Goal: Task Accomplishment & Management: Manage account settings

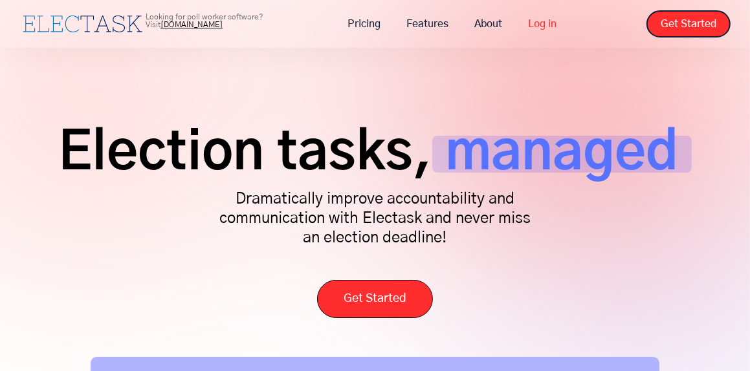
click at [532, 17] on link "Log in" at bounding box center [542, 23] width 54 height 27
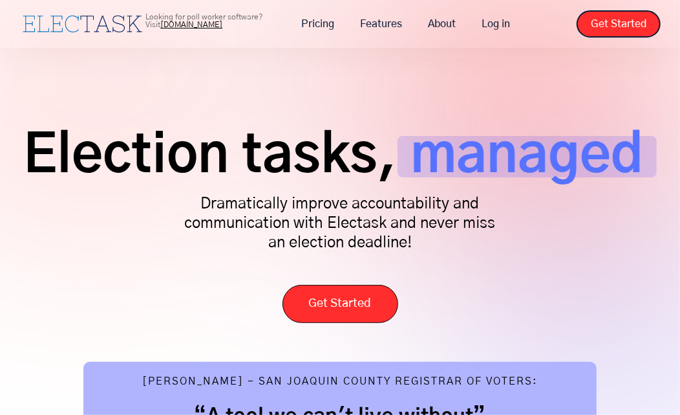
click at [426, 69] on div "Election tasks, managed Dramatically improve accountability and communication w…" at bounding box center [340, 402] width 680 height 805
click at [459, 232] on p "Dramatically improve accountability and communication with Electask and never m…" at bounding box center [339, 223] width 323 height 58
click at [316, 177] on span "Election tasks," at bounding box center [211, 156] width 374 height 41
click at [584, 149] on span "managed" at bounding box center [527, 156] width 259 height 41
click at [496, 27] on link "Log in" at bounding box center [496, 23] width 54 height 27
